Goal: Task Accomplishment & Management: Manage account settings

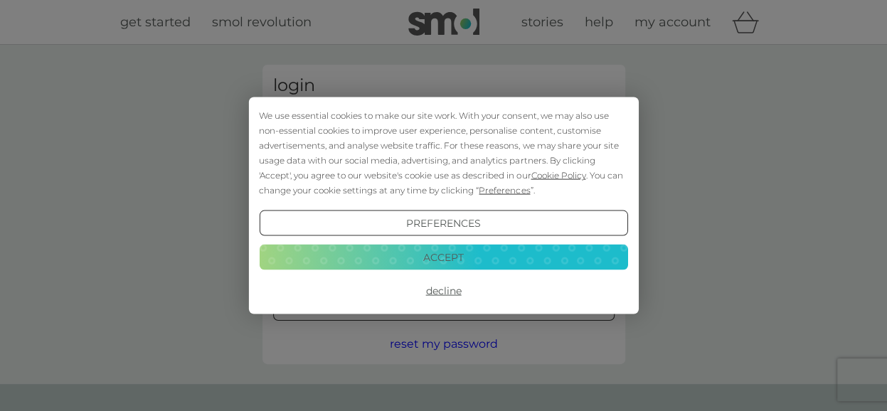
click at [472, 256] on button "Accept" at bounding box center [443, 257] width 368 height 26
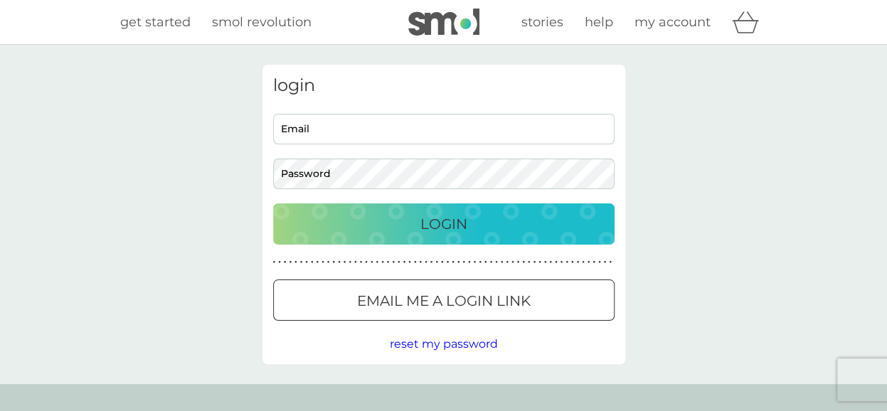
click at [430, 125] on input "Email" at bounding box center [443, 129] width 341 height 31
type input "[EMAIL_ADDRESS][DOMAIN_NAME]"
click at [273, 203] on button "Login" at bounding box center [443, 223] width 341 height 41
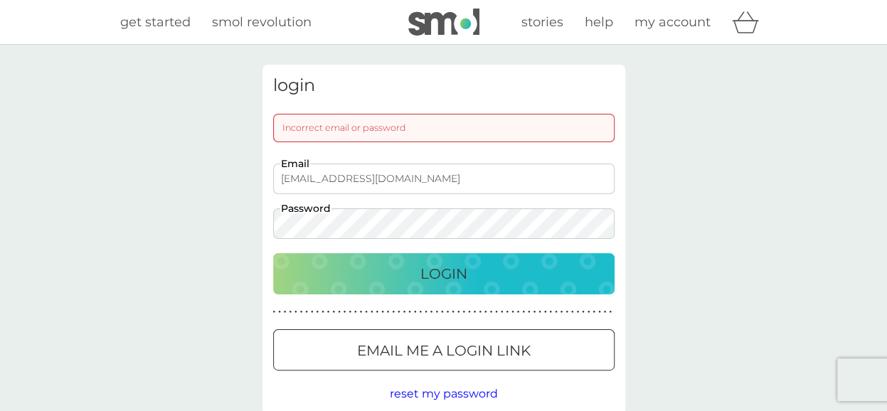
click at [453, 280] on p "Login" at bounding box center [443, 273] width 47 height 23
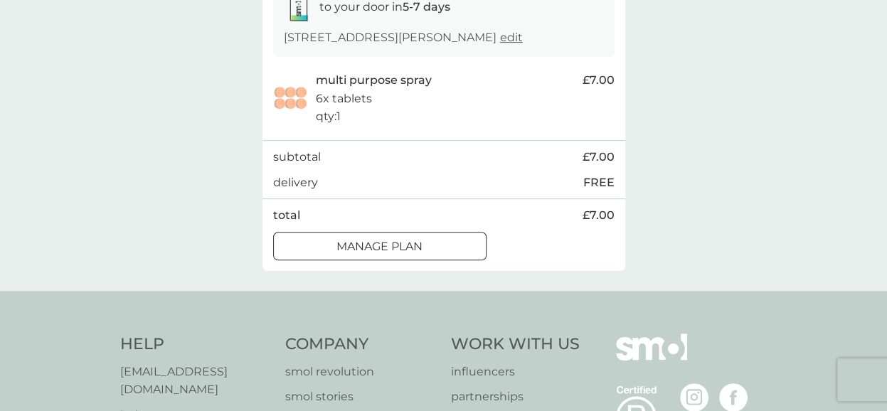
scroll to position [267, 0]
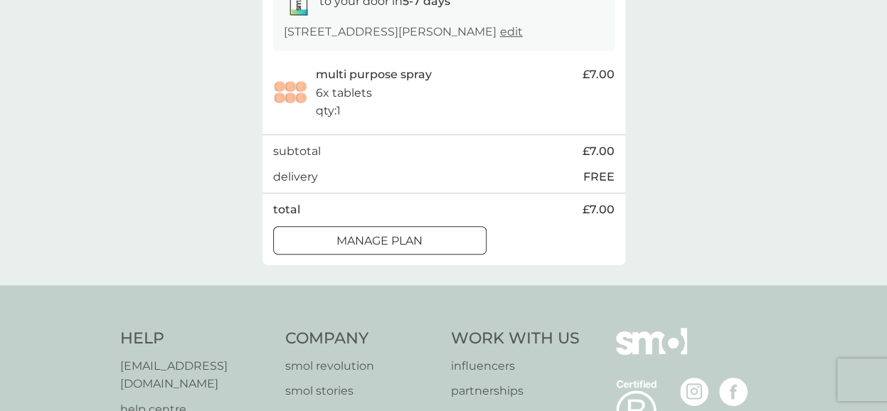
click at [370, 248] on div at bounding box center [379, 240] width 51 height 15
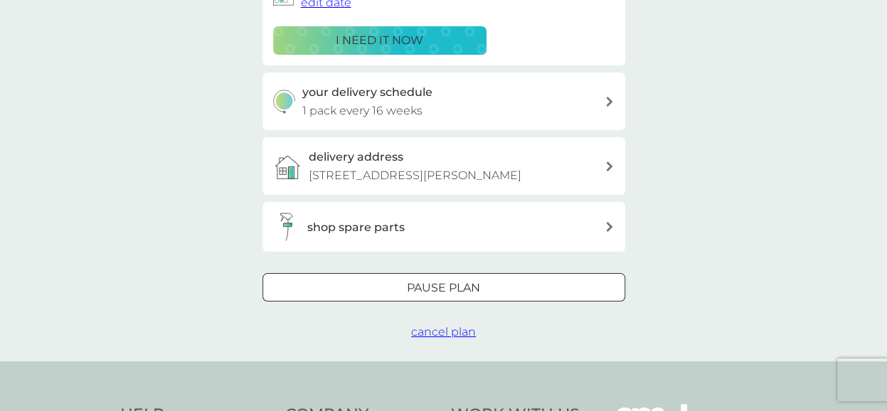
scroll to position [284, 0]
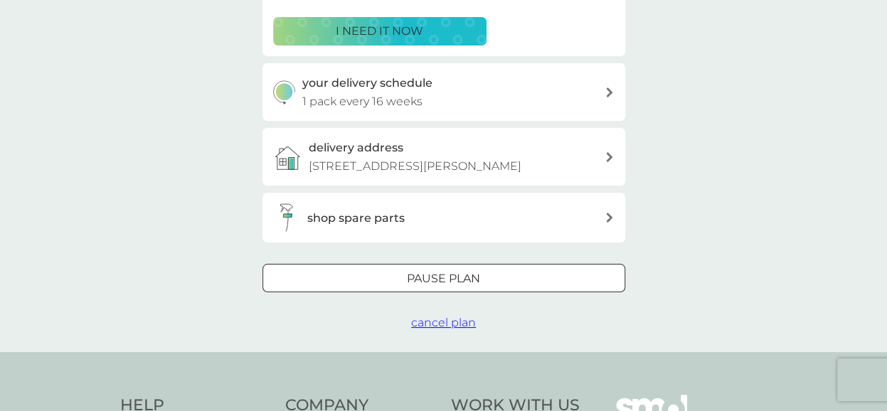
click at [467, 324] on span "cancel plan" at bounding box center [443, 323] width 65 height 14
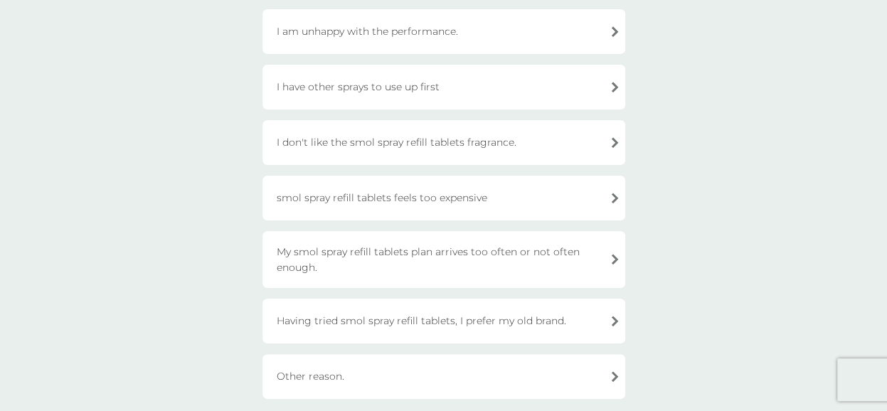
scroll to position [171, 0]
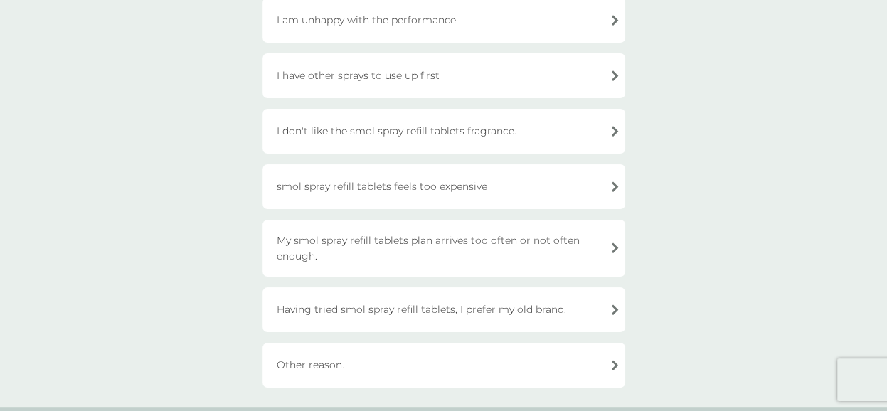
click at [586, 22] on div "I am unhappy with the performance." at bounding box center [443, 20] width 363 height 45
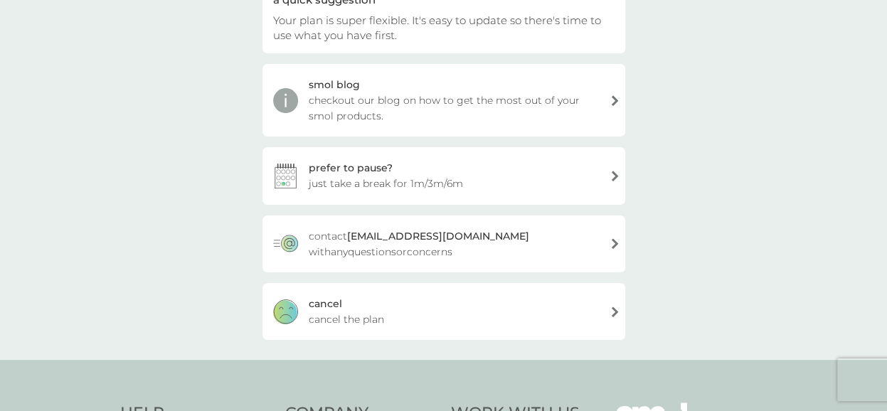
click at [594, 316] on div "[PERSON_NAME] the plan" at bounding box center [443, 311] width 363 height 57
